Goal: Task Accomplishment & Management: Complete application form

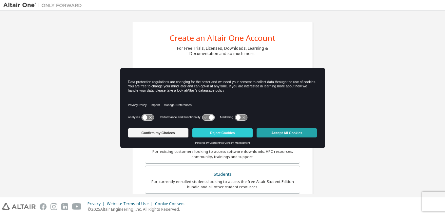
click at [283, 133] on button "Accept All Cookies" at bounding box center [286, 132] width 60 height 9
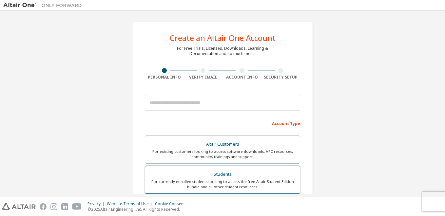
click at [204, 180] on div "For currently enrolled students looking to access the free Altair Student Editi…" at bounding box center [222, 184] width 147 height 10
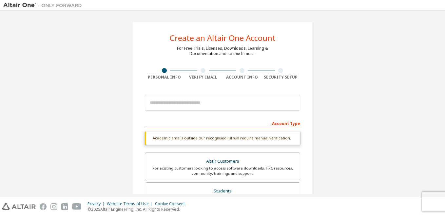
click at [216, 139] on div "Academic emails outside our recognised list will require manual verification." at bounding box center [222, 138] width 155 height 13
click at [281, 124] on div "Account Type" at bounding box center [222, 123] width 155 height 10
click at [202, 120] on div "Account Type" at bounding box center [222, 123] width 155 height 10
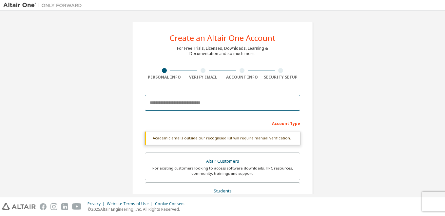
drag, startPoint x: 175, startPoint y: 100, endPoint x: 170, endPoint y: 102, distance: 4.8
click at [175, 100] on input "email" at bounding box center [222, 103] width 155 height 16
type input "**********"
